Goal: Task Accomplishment & Management: Manage account settings

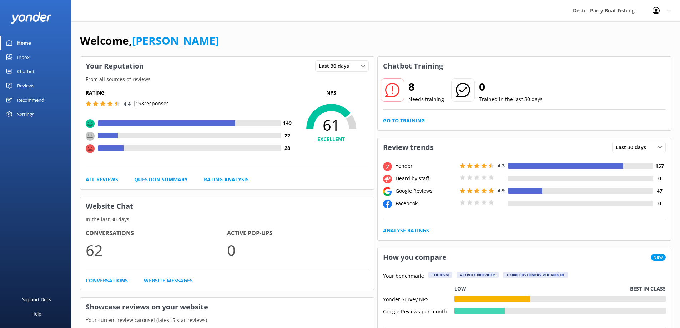
click at [35, 56] on link "Inbox" at bounding box center [35, 57] width 71 height 14
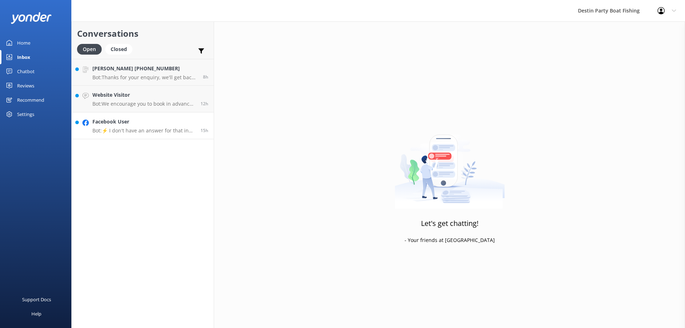
click at [146, 130] on p "Bot: ⚡ I don't have an answer for that in my knowledge base. Please try and rep…" at bounding box center [143, 130] width 103 height 6
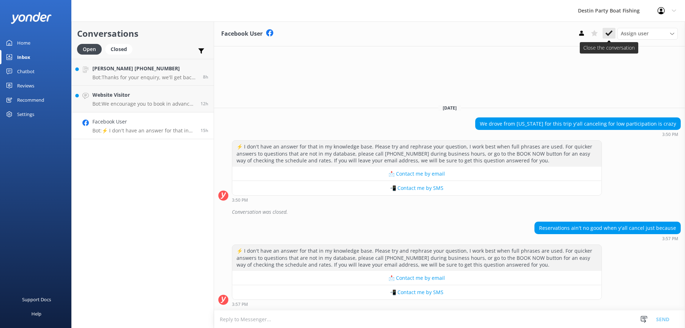
click at [609, 35] on use at bounding box center [609, 33] width 7 height 6
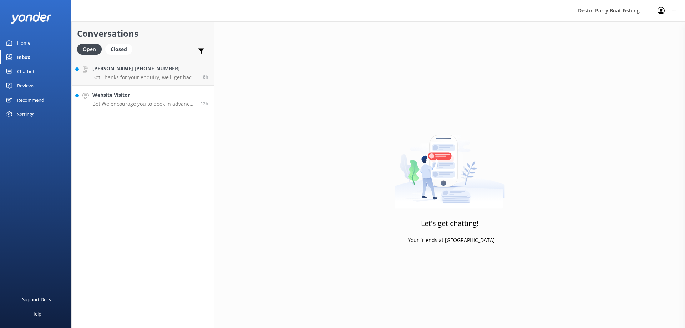
click at [125, 105] on p "Bot: We encourage you to book in advance! You can see all of our trips and avai…" at bounding box center [143, 104] width 103 height 6
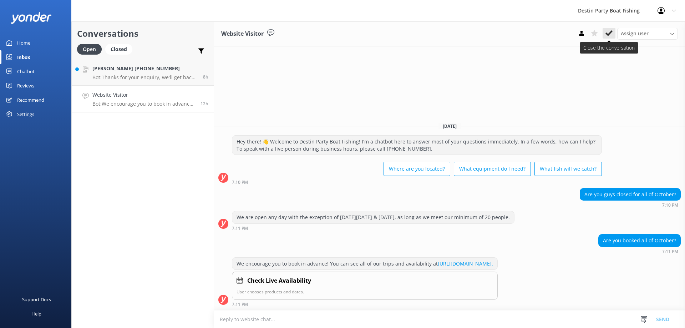
click at [610, 35] on icon at bounding box center [609, 33] width 7 height 7
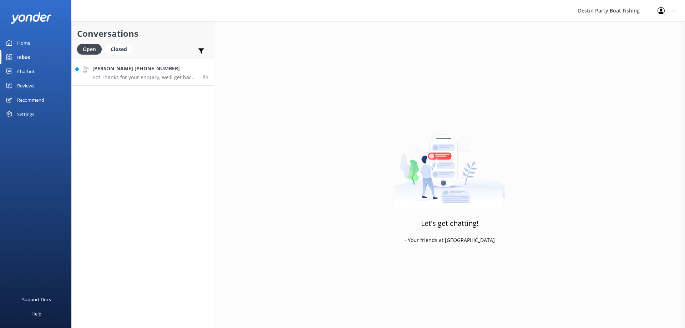
click at [129, 78] on p "Bot: Thanks for your enquiry, we'll get back to you as soon as we can during op…" at bounding box center [144, 77] width 105 height 6
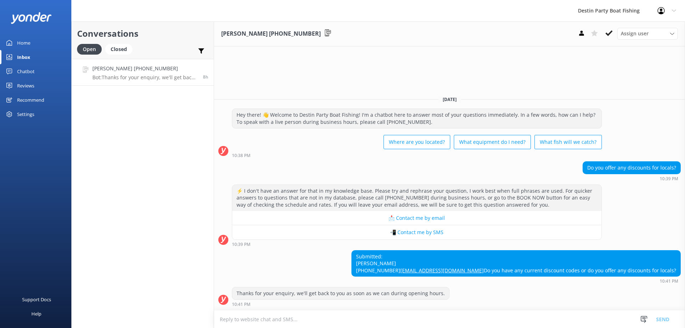
click at [20, 90] on div "Reviews" at bounding box center [25, 86] width 17 height 14
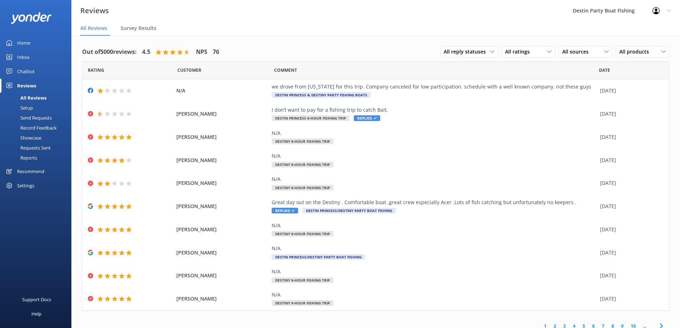
click at [26, 60] on div "Inbox" at bounding box center [23, 57] width 12 height 14
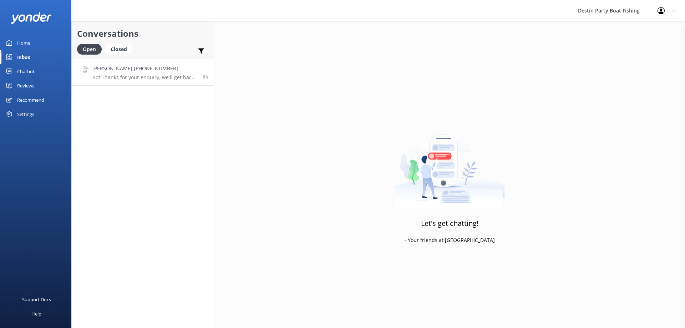
click at [111, 81] on link "[PERSON_NAME] [PHONE_NUMBER] Bot: Thanks for your enquiry, we'll get back to yo…" at bounding box center [143, 72] width 142 height 27
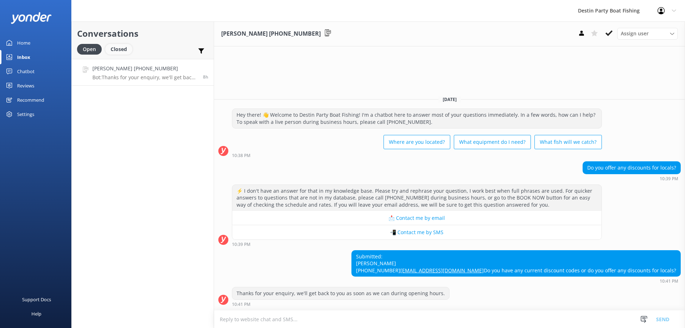
click at [109, 51] on div "Closed" at bounding box center [118, 49] width 27 height 11
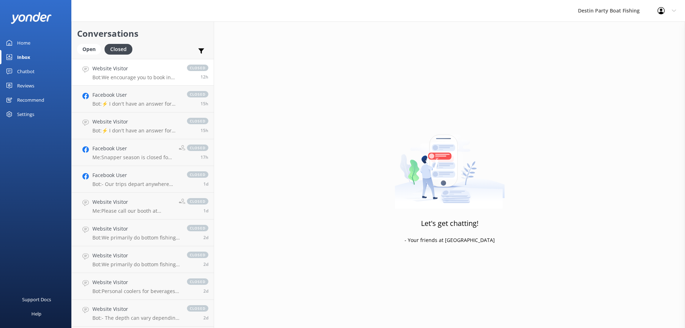
click at [119, 77] on p "Bot: We encourage you to book in advance! You can see all of our trips and avai…" at bounding box center [135, 77] width 87 height 6
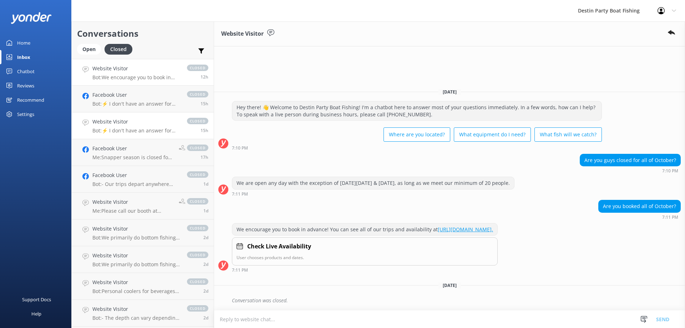
click at [102, 136] on link "Website Visitor Bot: ⚡ I don't have an answer for that in my knowledge base. Pl…" at bounding box center [143, 125] width 142 height 27
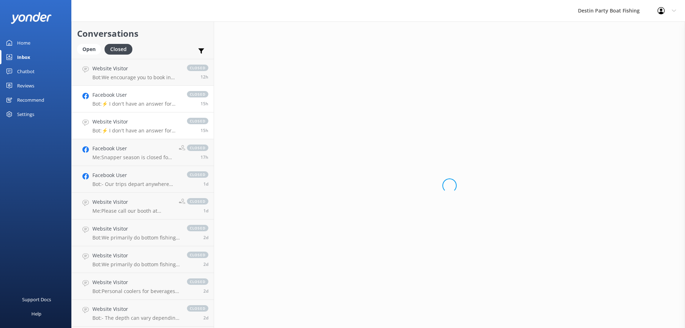
click at [106, 104] on p "Bot: ⚡ I don't have an answer for that in my knowledge base. Please try and rep…" at bounding box center [135, 104] width 87 height 6
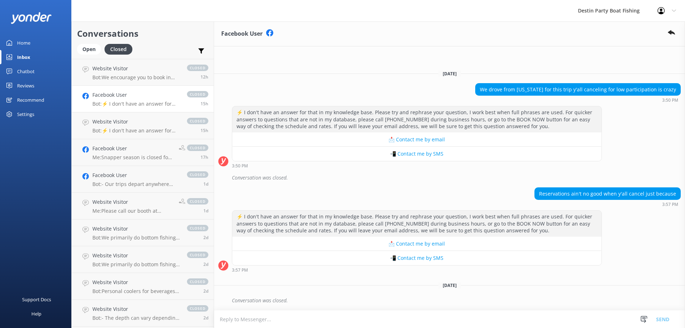
click at [327, 315] on textarea at bounding box center [449, 319] width 471 height 17
click at [25, 45] on div "Home" at bounding box center [23, 43] width 13 height 14
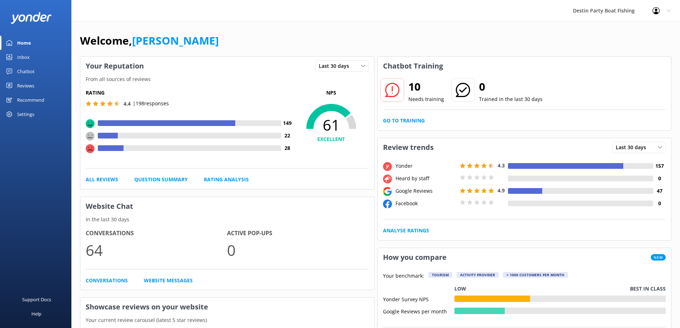
click at [24, 60] on div "Inbox" at bounding box center [23, 57] width 12 height 14
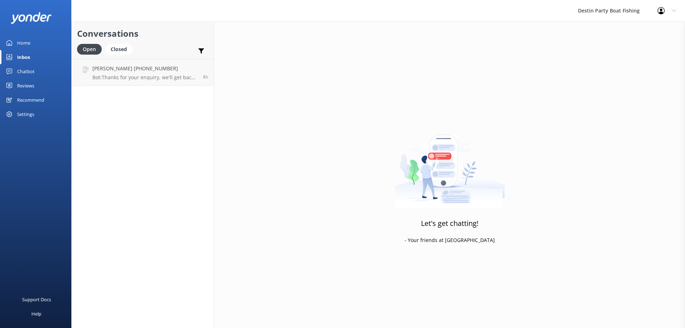
click at [32, 87] on div "Reviews" at bounding box center [25, 86] width 17 height 14
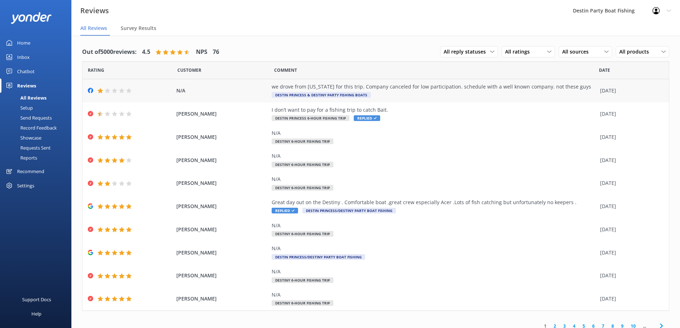
click at [395, 90] on div "we drove from [US_STATE] for this trip. Company canceled for low participation.…" at bounding box center [434, 87] width 325 height 8
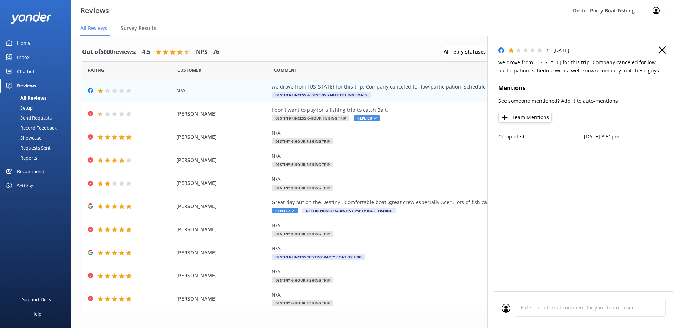
click at [663, 49] on use "button" at bounding box center [662, 49] width 7 height 7
